Goal: Browse casually

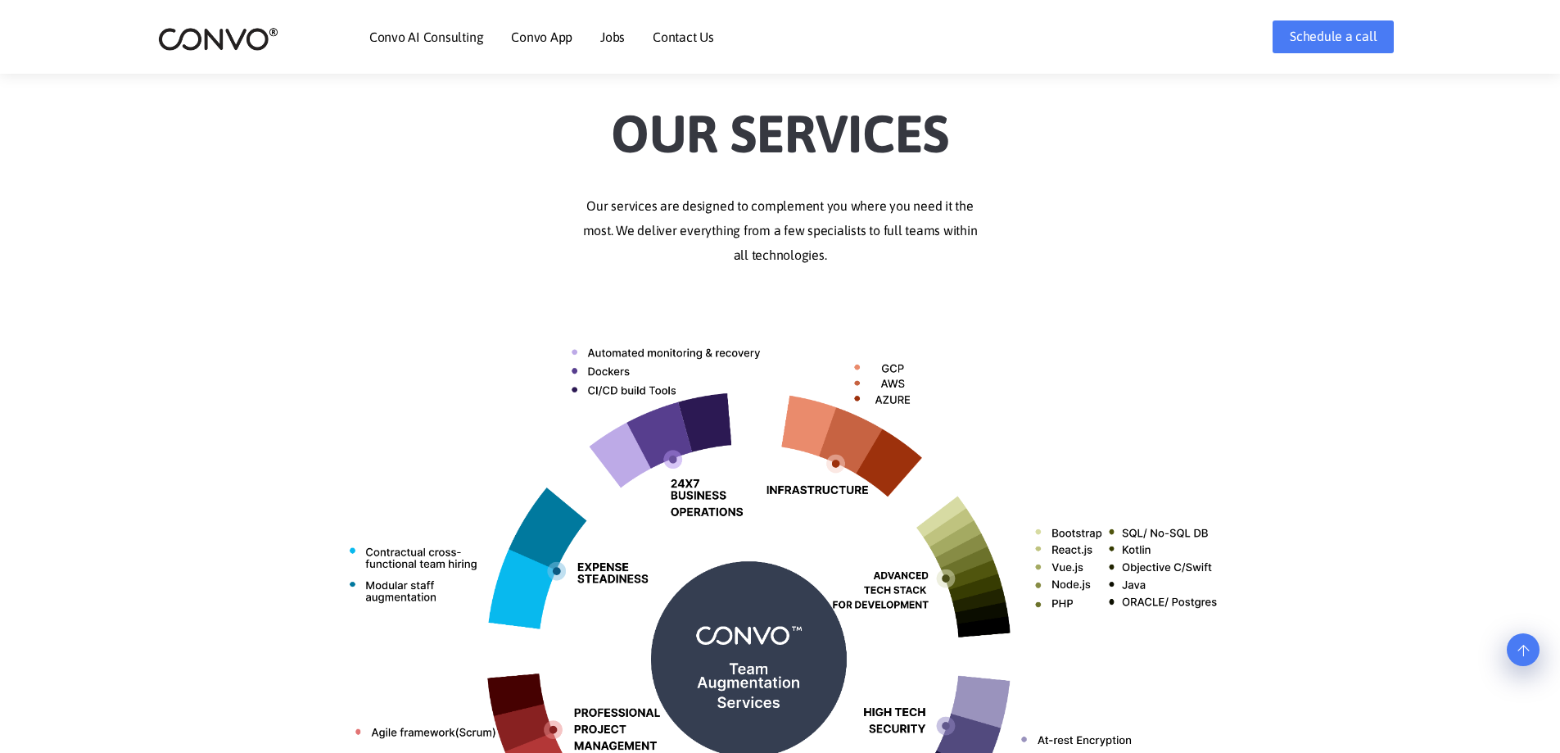
scroll to position [246, 0]
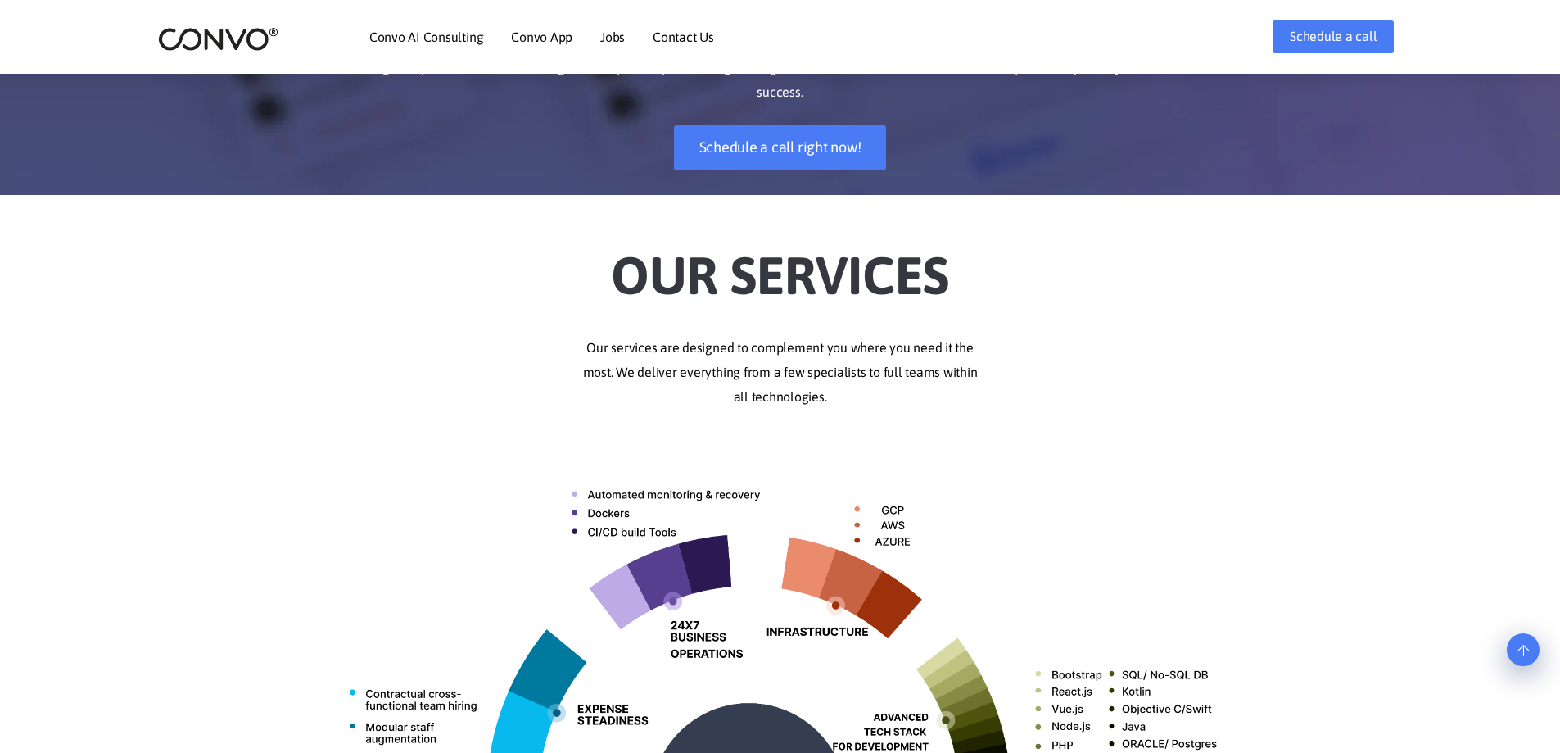
click at [1525, 657] on icon at bounding box center [1523, 650] width 11 height 13
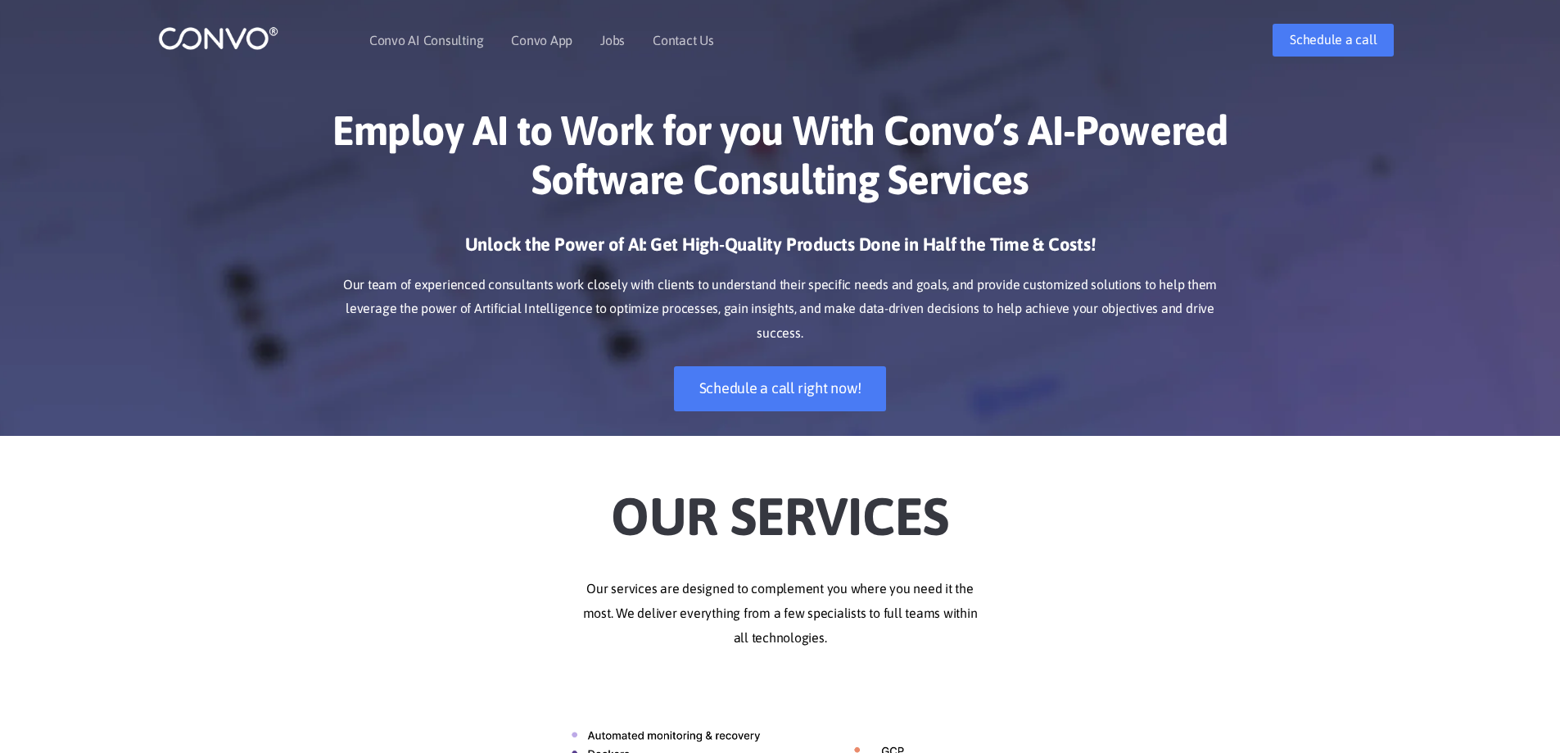
scroll to position [0, 0]
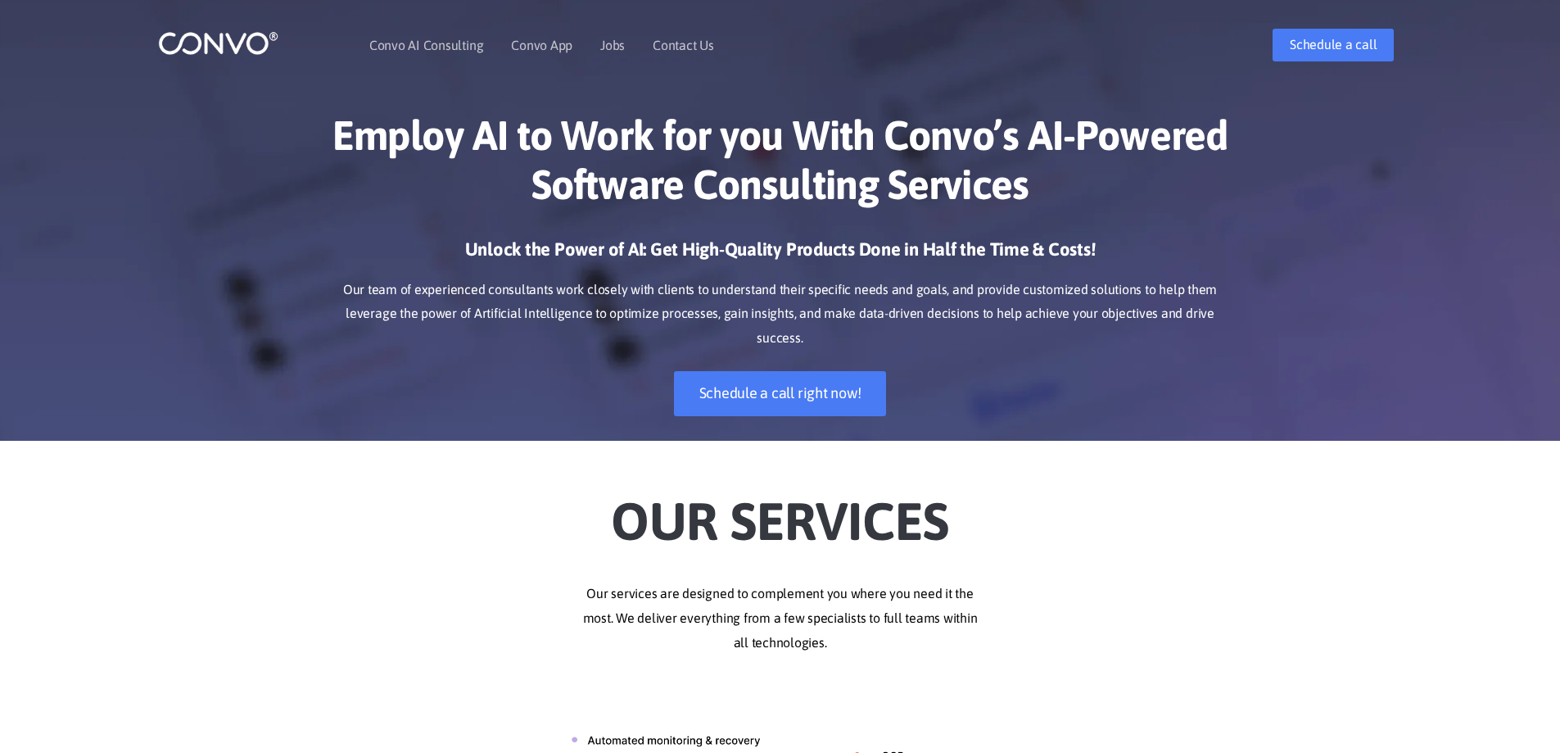
click at [237, 46] on img at bounding box center [218, 42] width 120 height 25
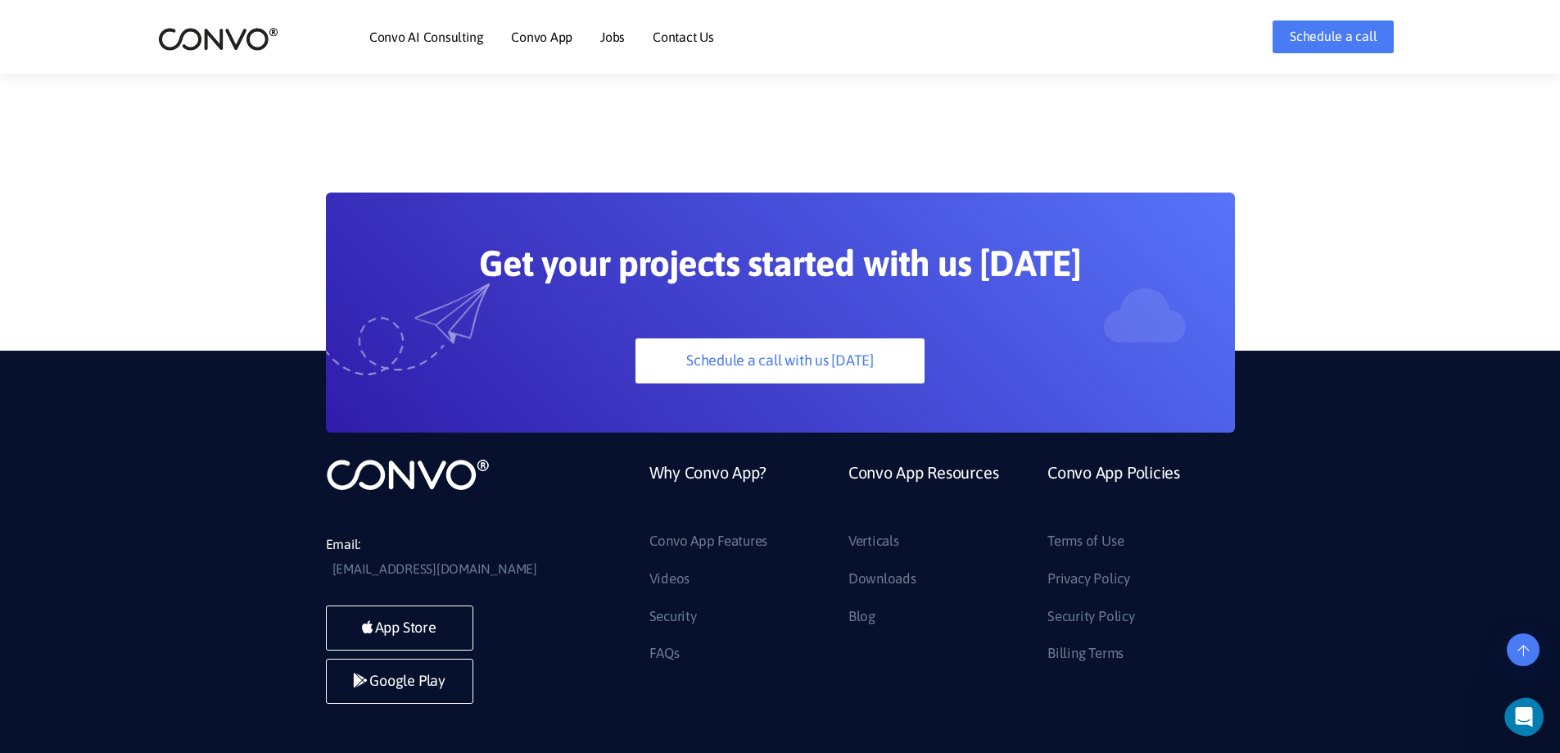
scroll to position [4596, 0]
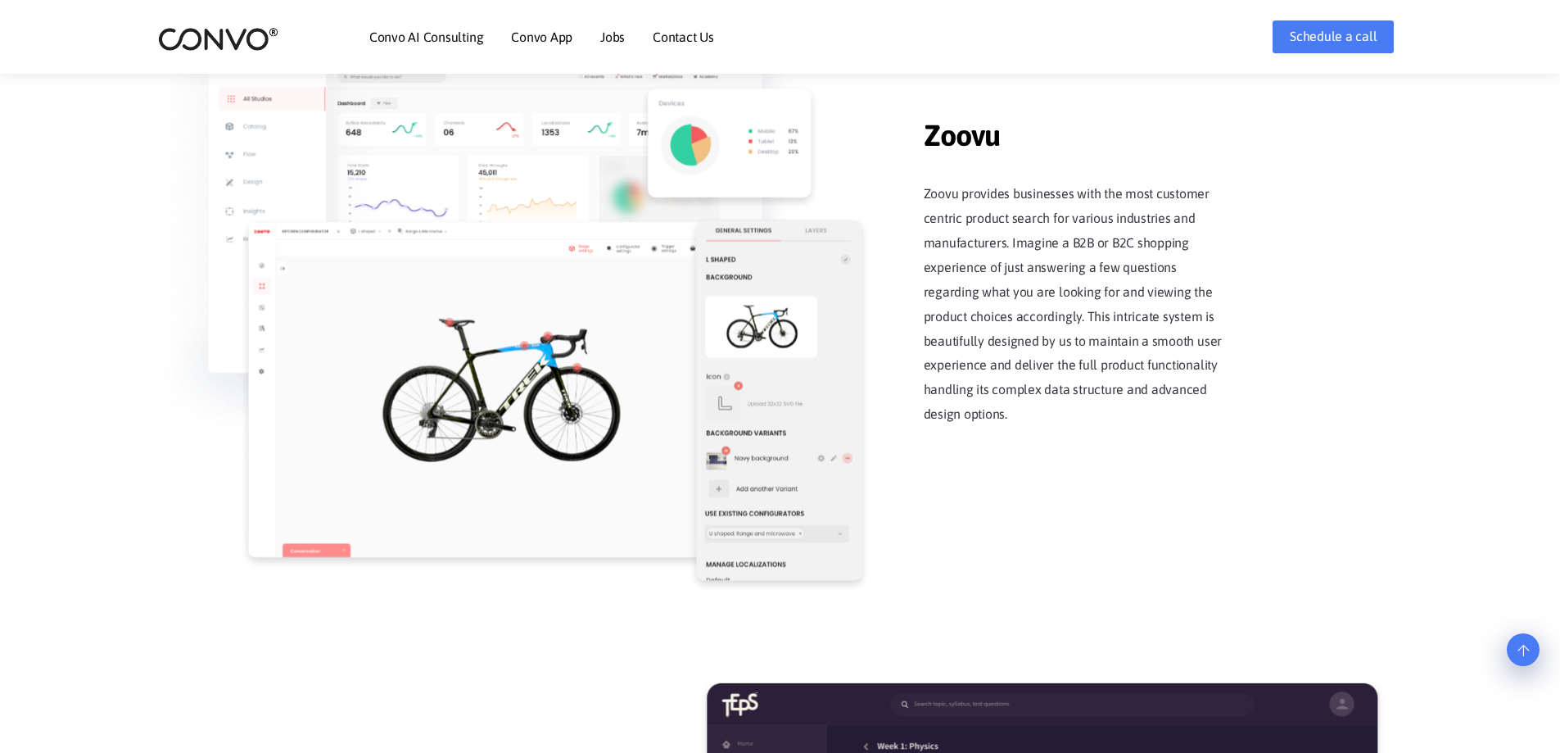
drag, startPoint x: 97, startPoint y: 506, endPoint x: 104, endPoint y: 420, distance: 86.2
